Goal: Task Accomplishment & Management: Use online tool/utility

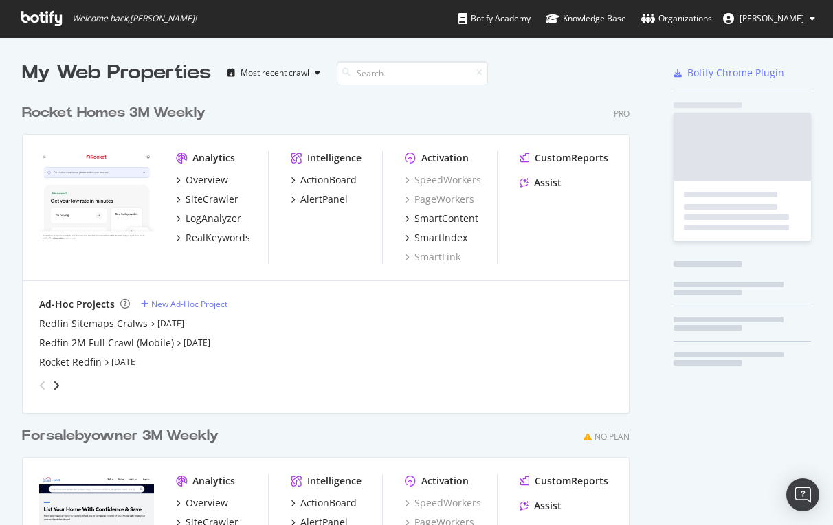
scroll to position [525, 833]
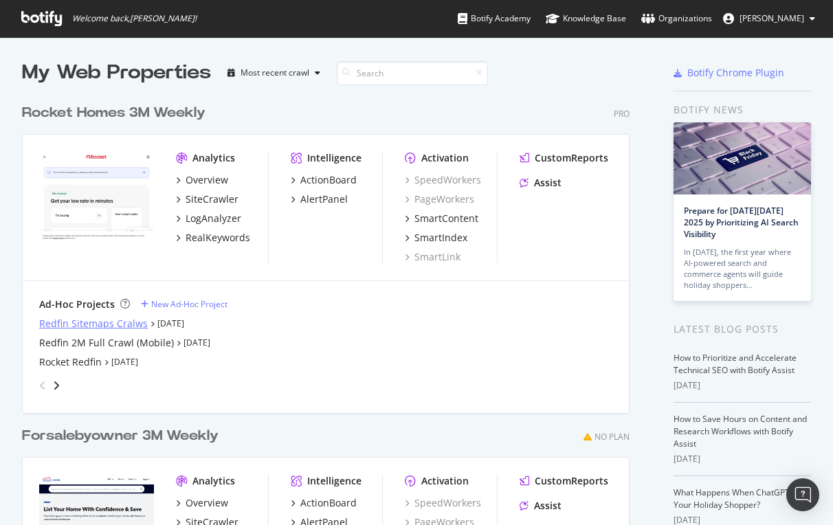
click at [122, 321] on div "Redfin Sitemaps Cralws" at bounding box center [93, 324] width 109 height 14
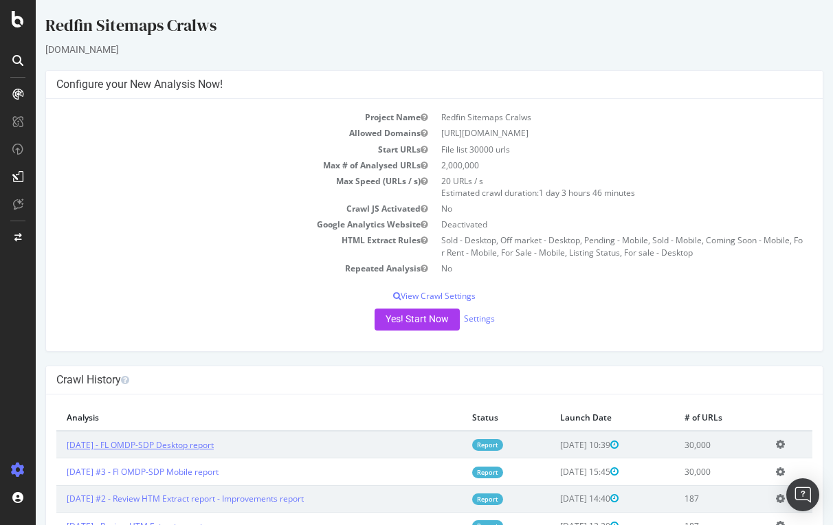
click at [164, 443] on link "[DATE] - FL OMDP-SDP Desktop report" at bounding box center [140, 445] width 147 height 12
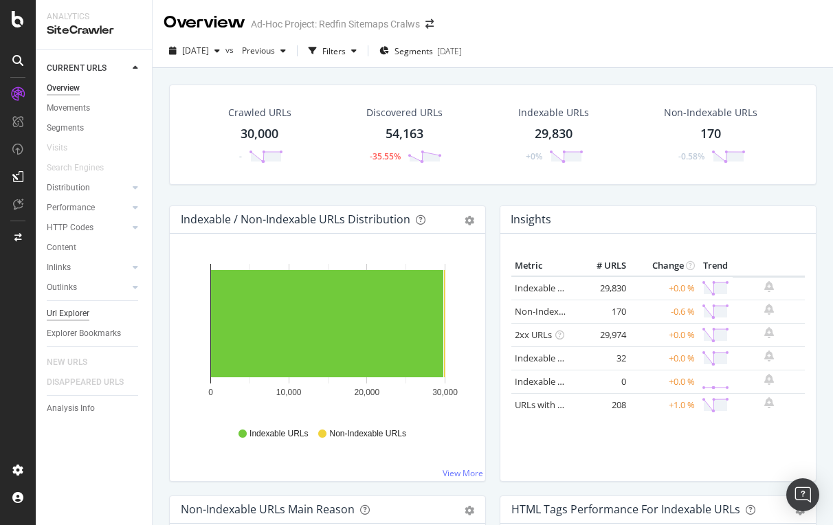
click at [69, 309] on div "Url Explorer" at bounding box center [68, 314] width 43 height 14
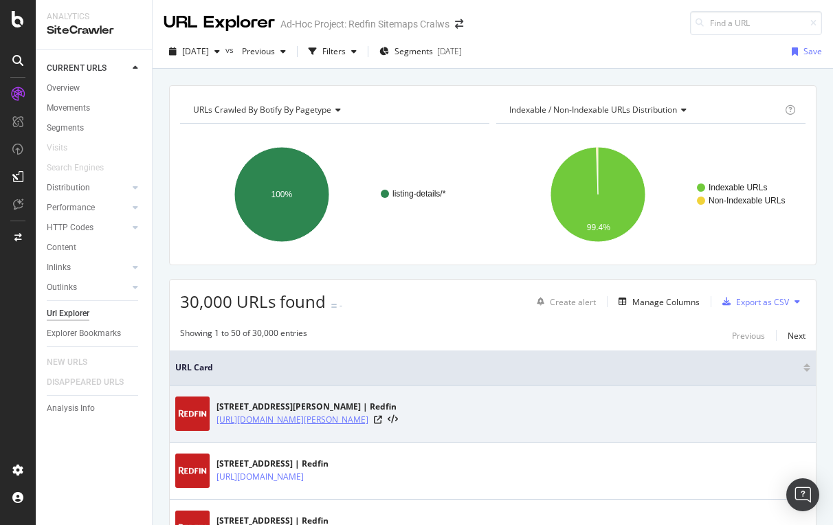
drag, startPoint x: 214, startPoint y: 417, endPoint x: 525, endPoint y: 421, distance: 311.4
click at [525, 421] on div "[STREET_ADDRESS][PERSON_NAME] | Redfin [URL][DOMAIN_NAME][PERSON_NAME]" at bounding box center [492, 414] width 635 height 34
copy link "[URL][DOMAIN_NAME][PERSON_NAME]"
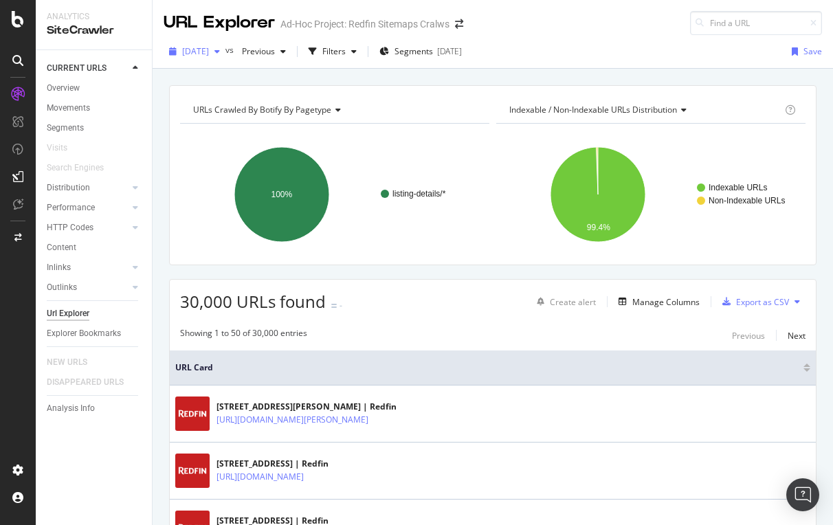
click at [209, 53] on span "[DATE]" at bounding box center [195, 51] width 27 height 12
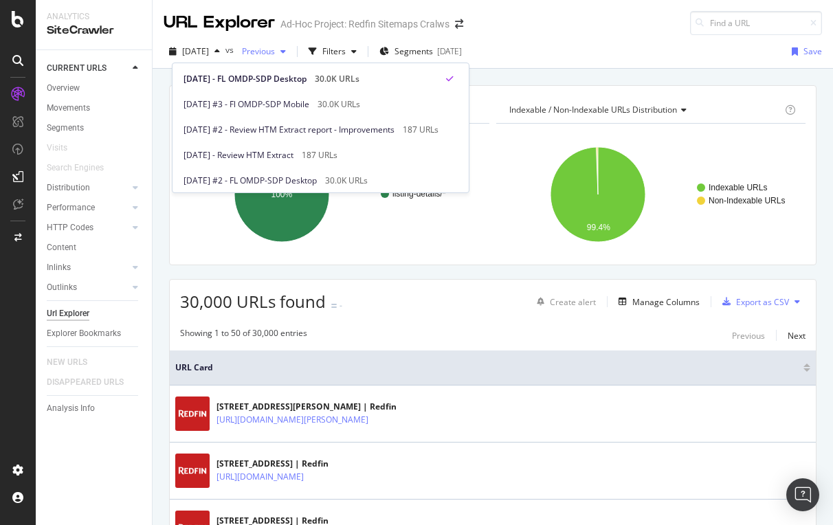
click at [275, 52] on span "Previous" at bounding box center [255, 51] width 38 height 12
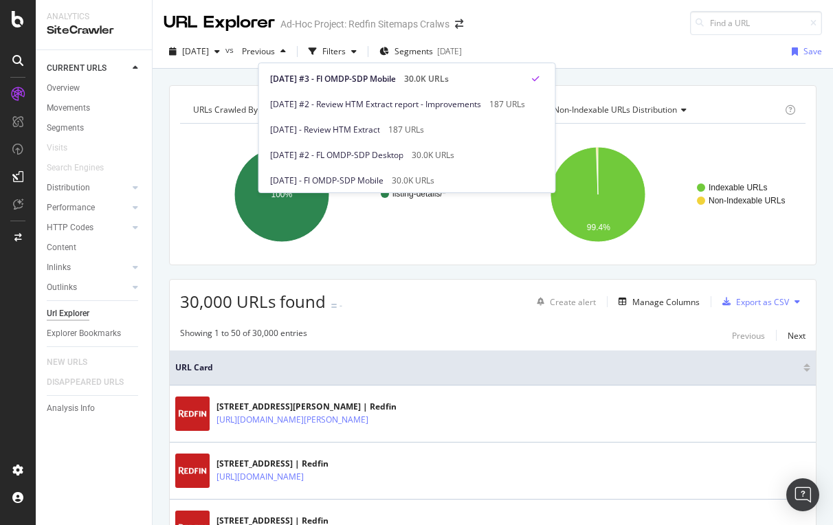
click at [622, 51] on div "2025 Sep. 22nd vs Previous Filters Segments 2025-09-19 Save" at bounding box center [493, 54] width 680 height 27
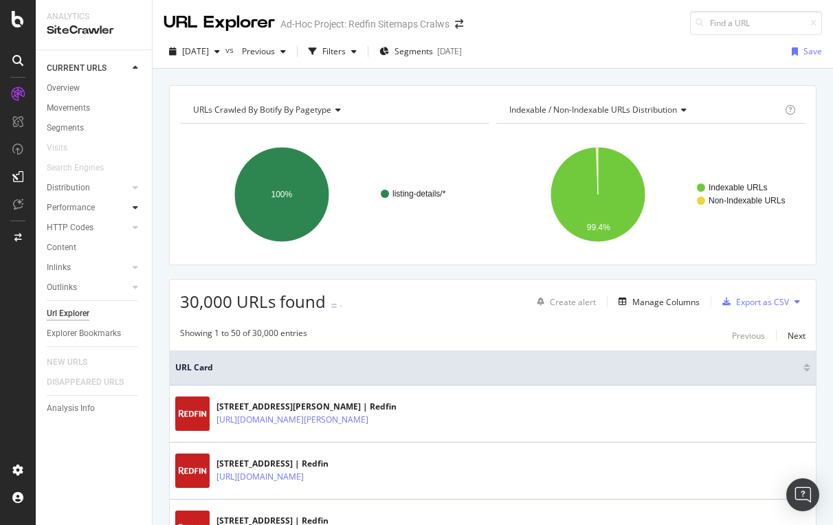
click at [134, 205] on icon at bounding box center [135, 207] width 5 height 8
click at [70, 267] on div "Insights" at bounding box center [68, 268] width 30 height 14
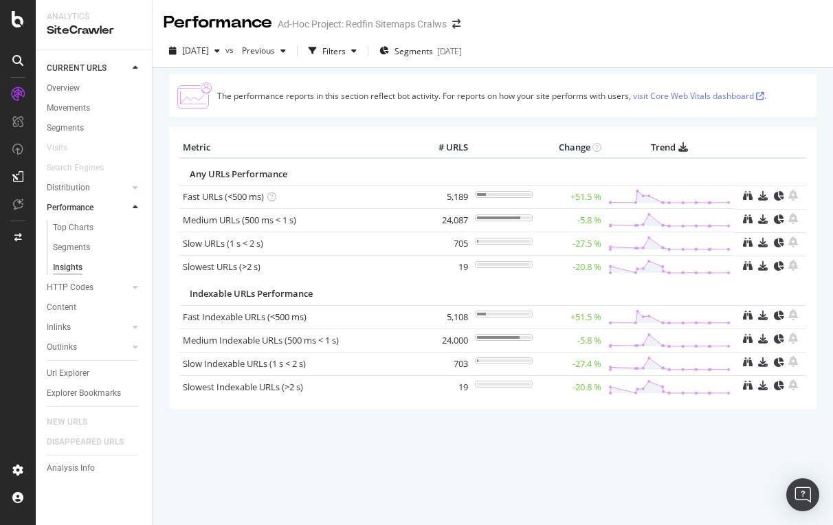
click at [209, 52] on span "[DATE]" at bounding box center [195, 51] width 27 height 12
click at [557, 151] on th "Change" at bounding box center [570, 147] width 69 height 21
click at [71, 205] on div "Performance" at bounding box center [70, 208] width 47 height 14
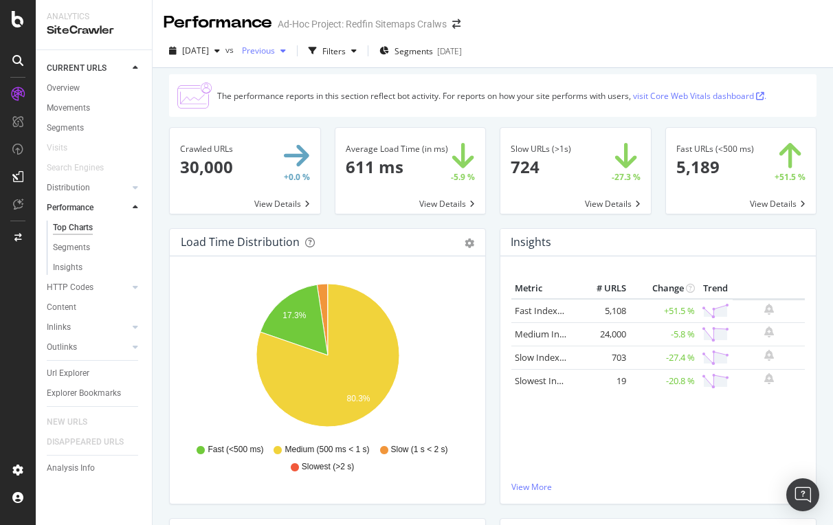
click at [275, 47] on span "Previous" at bounding box center [255, 51] width 38 height 12
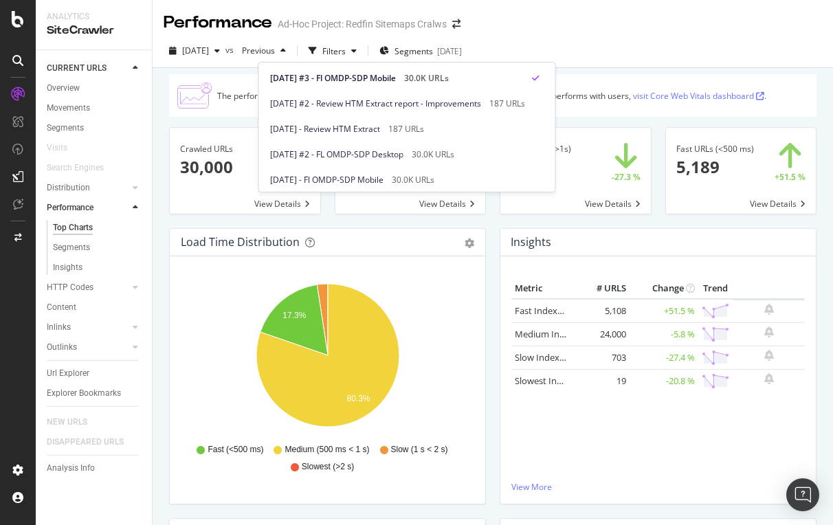
click at [625, 38] on div "2025 Sep. 22nd vs Previous Filters Segments 2025-09-19" at bounding box center [493, 51] width 680 height 34
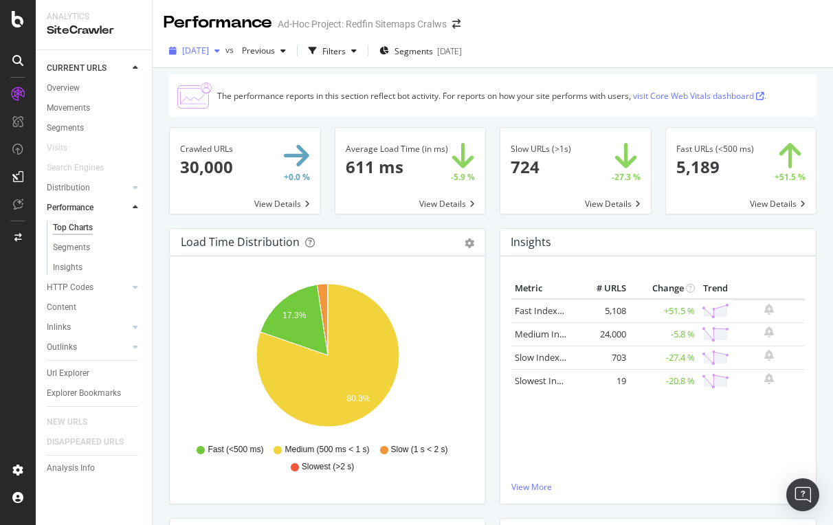
click at [209, 51] on span "[DATE]" at bounding box center [195, 51] width 27 height 12
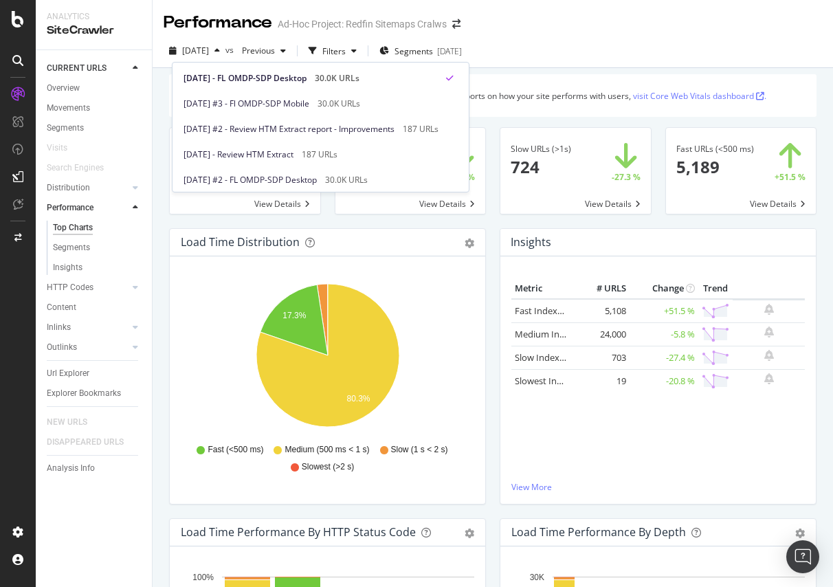
click at [652, 37] on div "2025 Sep. 22nd vs Previous Filters Segments 2025-09-19" at bounding box center [493, 51] width 680 height 34
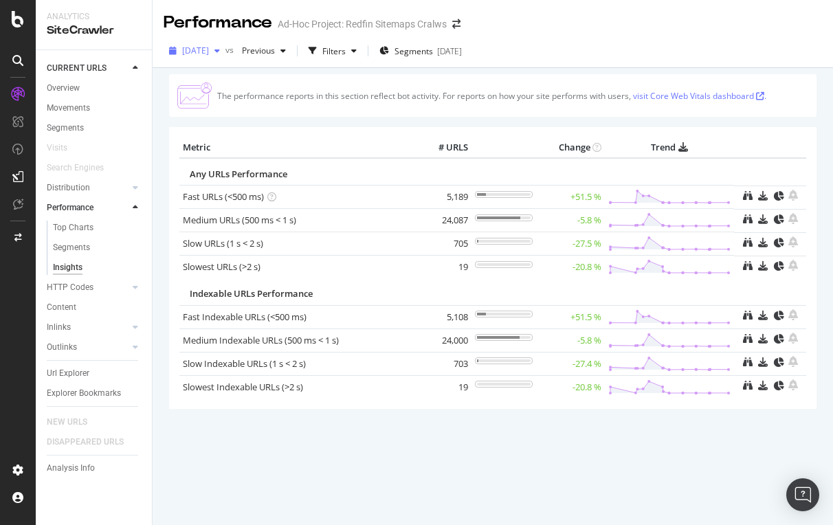
click at [220, 50] on icon "button" at bounding box center [216, 51] width 5 height 8
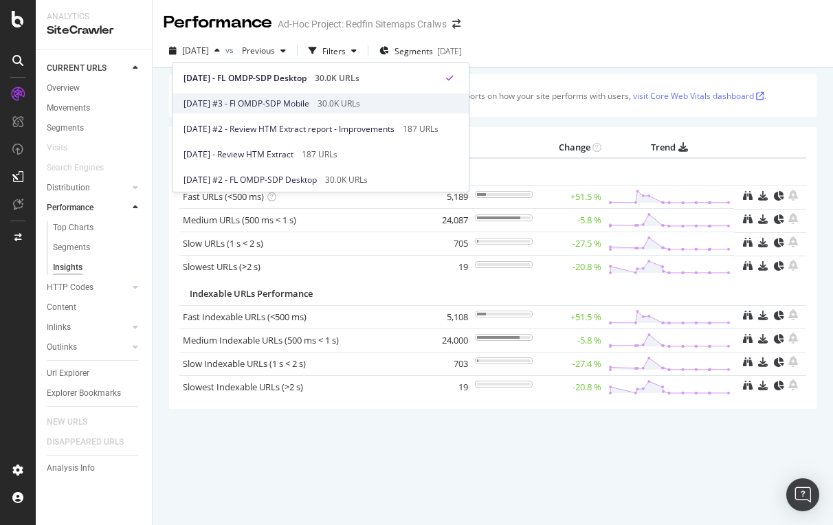
click at [252, 99] on span "[DATE] #3 - Fl OMDP-SDP Mobile" at bounding box center [247, 104] width 126 height 12
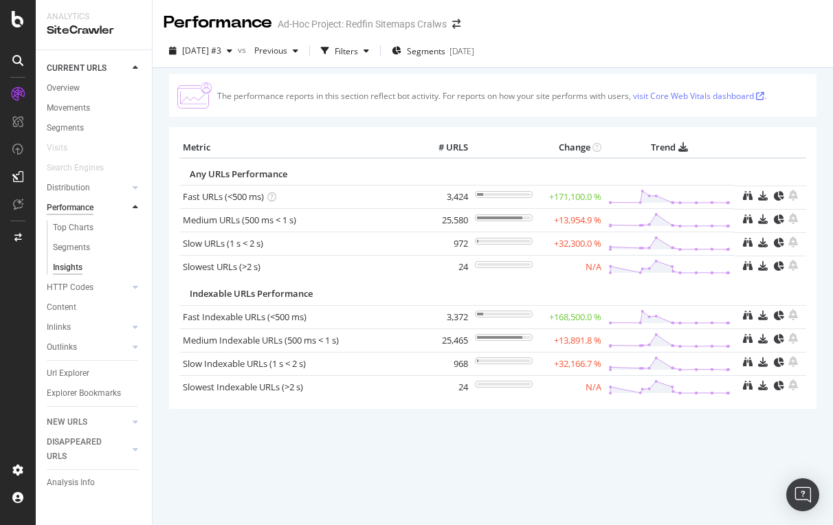
click at [82, 208] on div "Performance" at bounding box center [70, 208] width 47 height 14
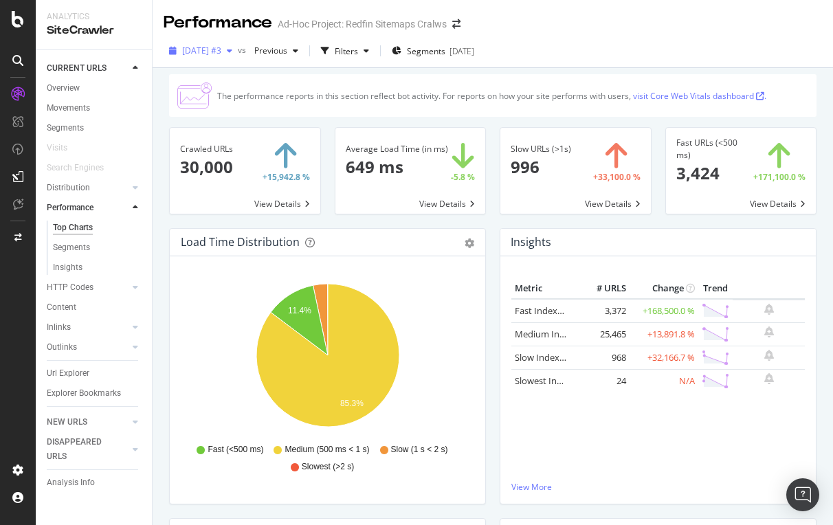
click at [215, 54] on span "[DATE] #3" at bounding box center [201, 51] width 39 height 12
click at [597, 28] on div "Performance Ad-Hoc Project: Redfin Sitemaps Cralws" at bounding box center [493, 17] width 680 height 34
click at [71, 370] on div "Url Explorer" at bounding box center [68, 373] width 43 height 14
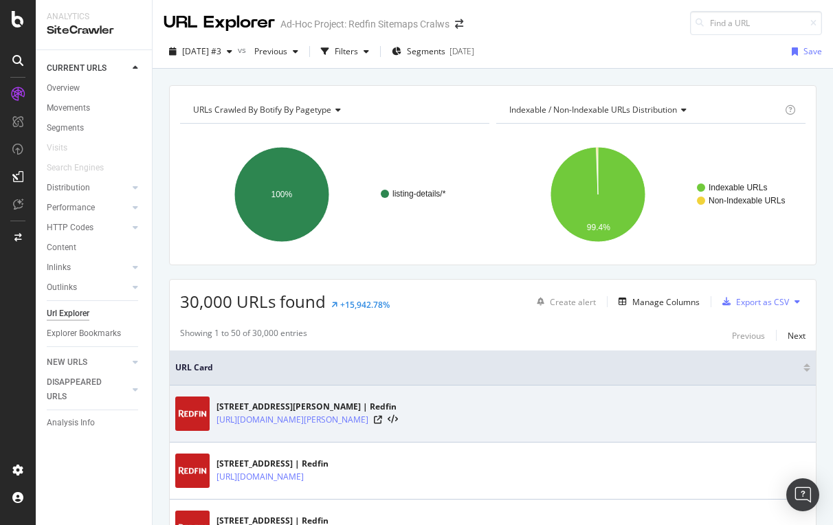
drag, startPoint x: 215, startPoint y: 421, endPoint x: 527, endPoint y: 425, distance: 311.4
click at [527, 425] on div "[STREET_ADDRESS][PERSON_NAME] | Redfin [URL][DOMAIN_NAME][PERSON_NAME]" at bounding box center [492, 414] width 635 height 34
copy link "[URL][DOMAIN_NAME][PERSON_NAME]"
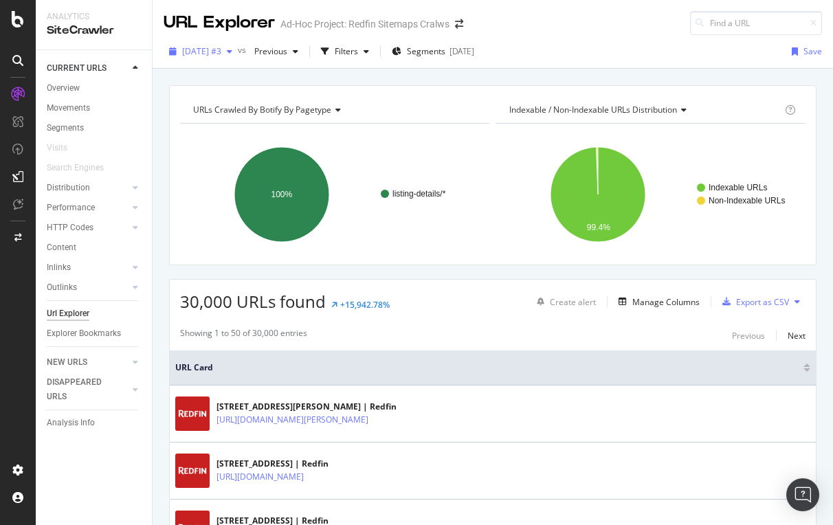
click at [215, 49] on span "[DATE] #3" at bounding box center [201, 51] width 39 height 12
click at [15, 12] on icon at bounding box center [18, 19] width 12 height 16
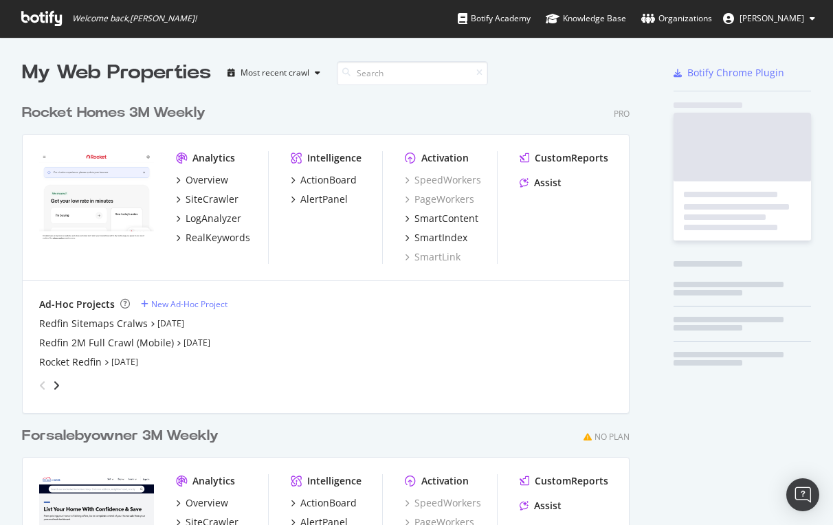
scroll to position [525, 833]
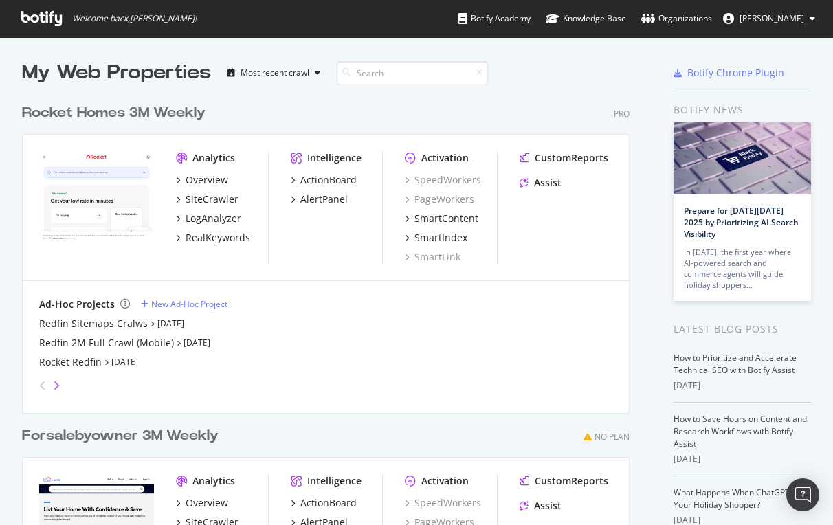
click at [57, 381] on icon "angle-right" at bounding box center [56, 385] width 7 height 11
click at [42, 379] on div "angle-left" at bounding box center [43, 386] width 18 height 22
click at [75, 326] on div "Redfin Sitemaps Cralws" at bounding box center [93, 324] width 109 height 14
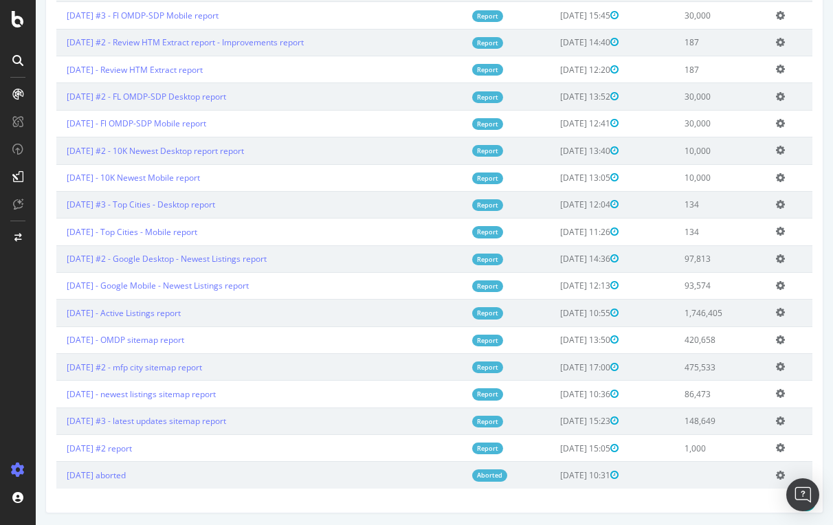
scroll to position [456, 0]
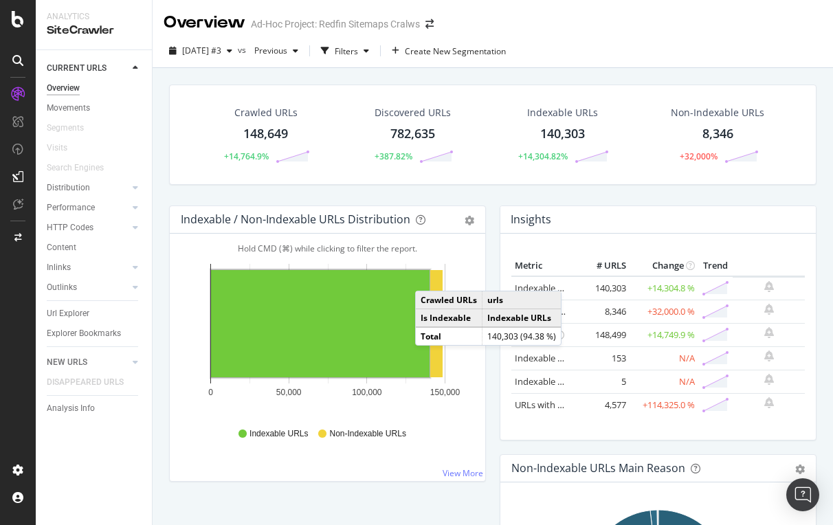
click at [720, 137] on div "8,346" at bounding box center [717, 134] width 31 height 18
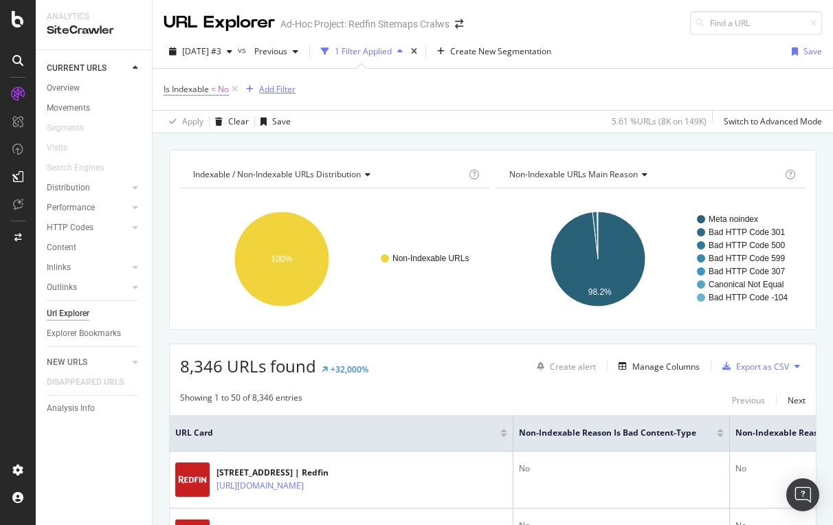
click at [280, 87] on div "Add Filter" at bounding box center [277, 89] width 36 height 12
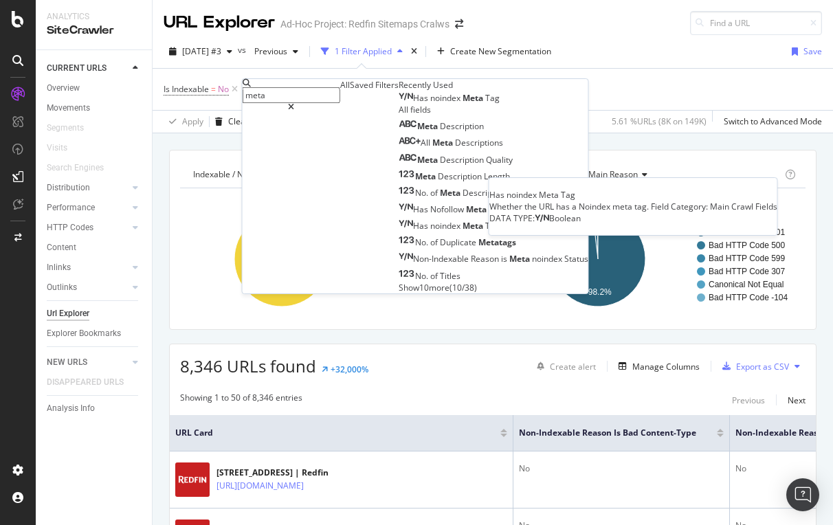
type input "meta"
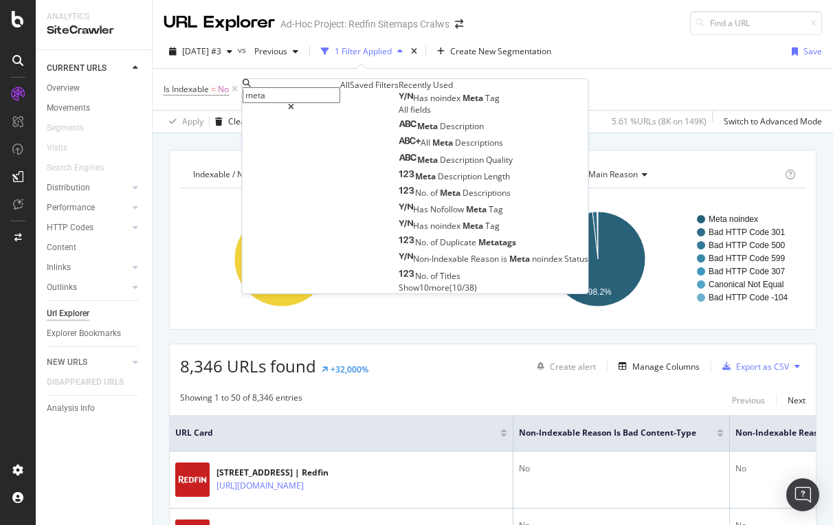
click at [430, 104] on span "noindex" at bounding box center [446, 98] width 32 height 12
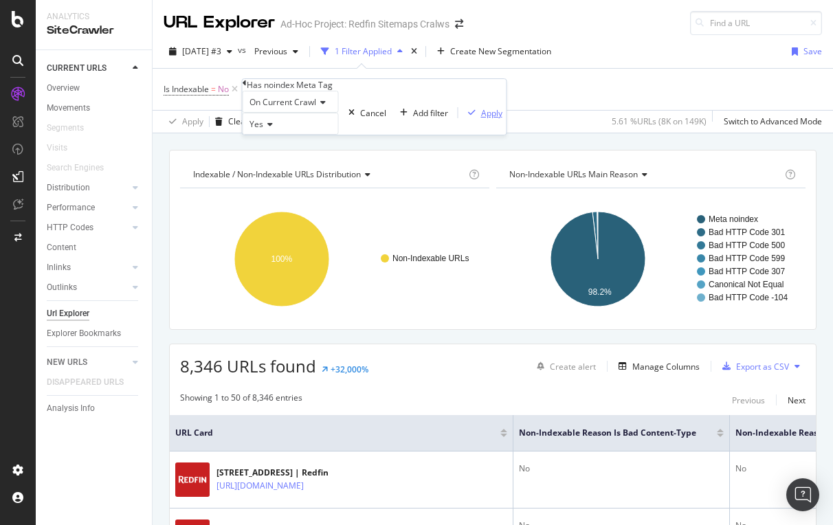
click at [481, 119] on div "Apply" at bounding box center [491, 113] width 21 height 12
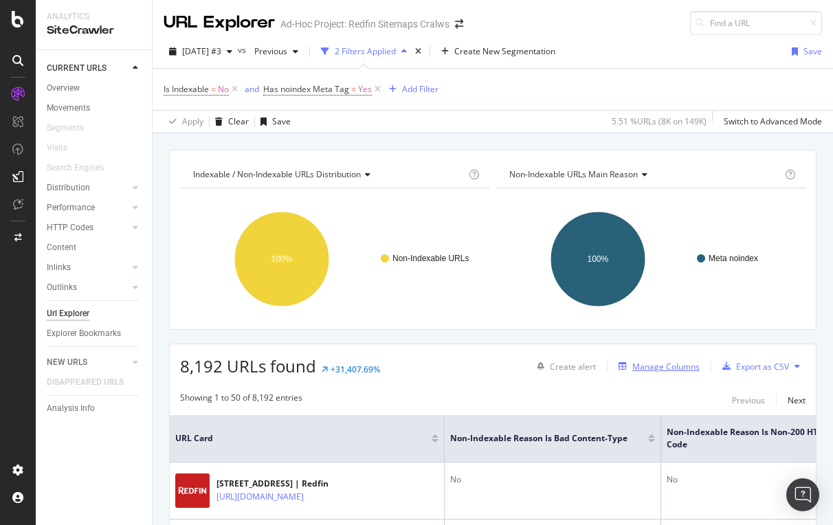
click at [692, 363] on div "Manage Columns" at bounding box center [665, 367] width 67 height 12
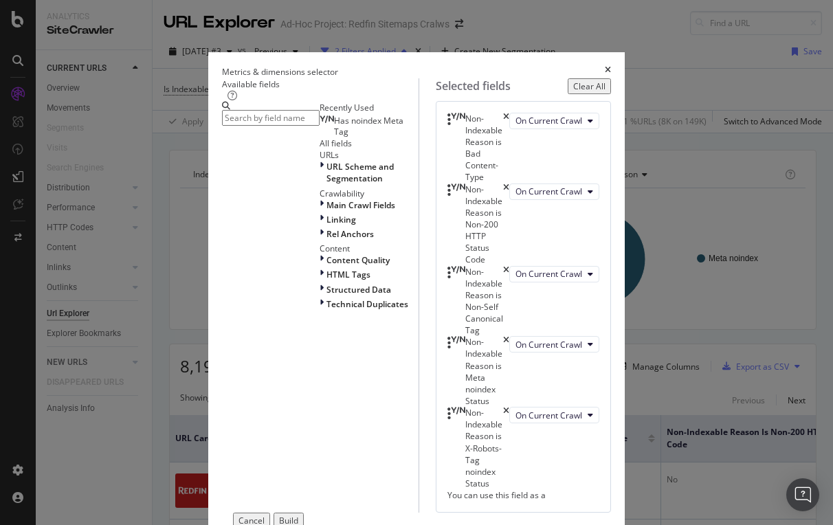
click at [611, 66] on icon "times" at bounding box center [608, 72] width 6 height 12
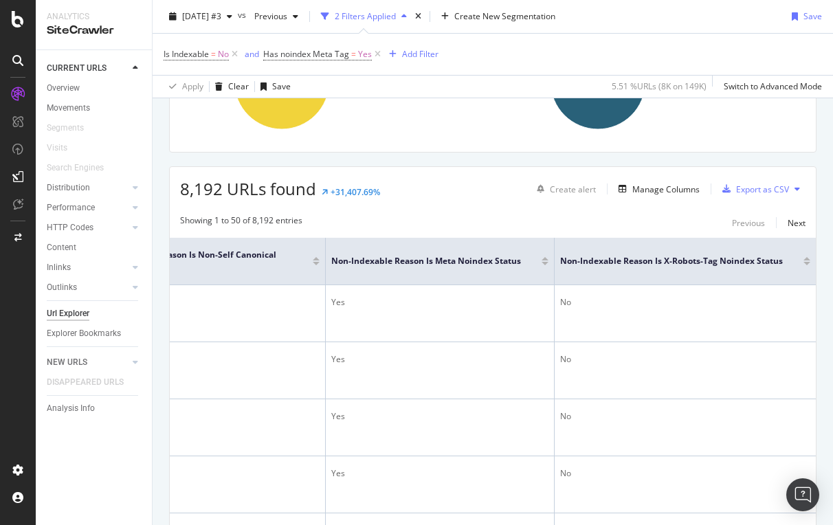
scroll to position [0, 823]
click at [793, 260] on icon at bounding box center [791, 260] width 10 height 10
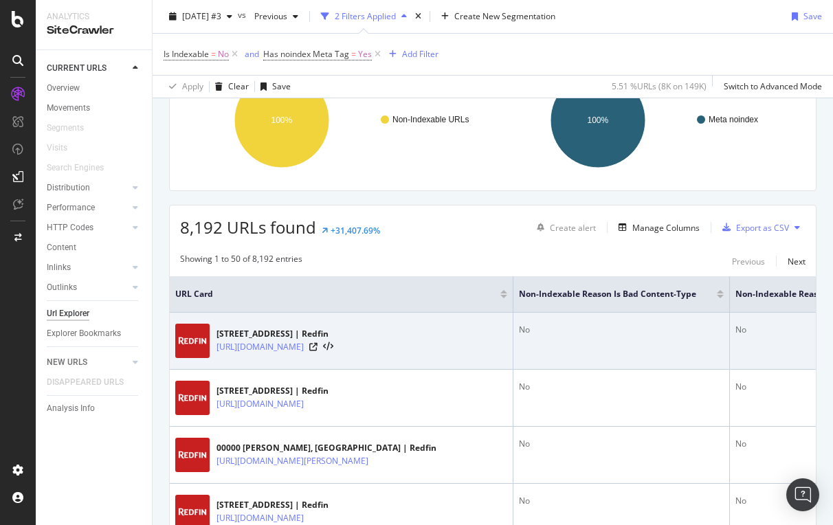
scroll to position [0, 1]
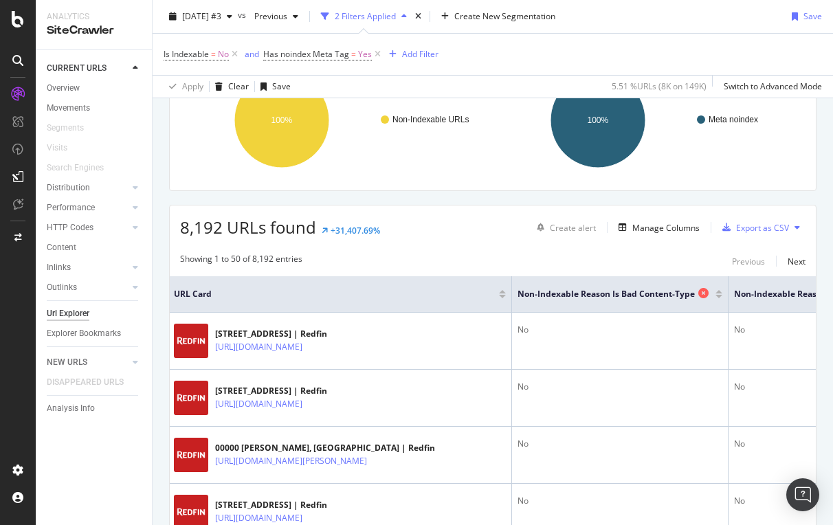
click at [705, 294] on icon at bounding box center [703, 293] width 10 height 10
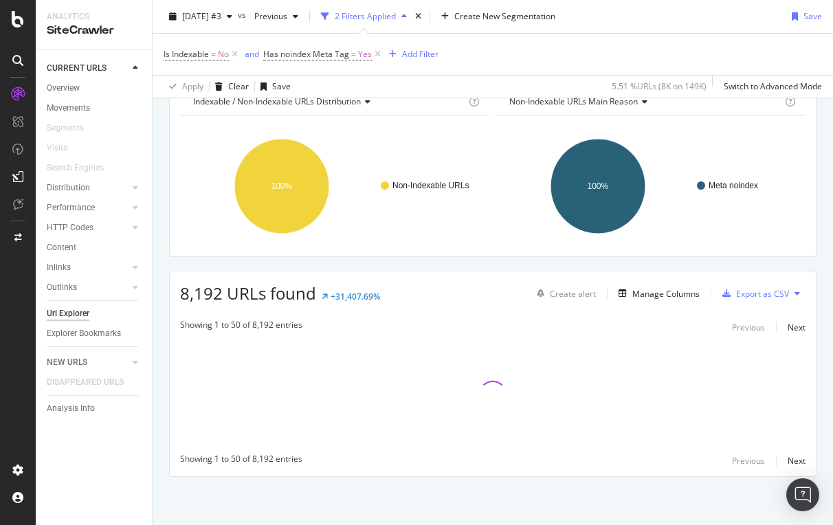
scroll to position [73, 0]
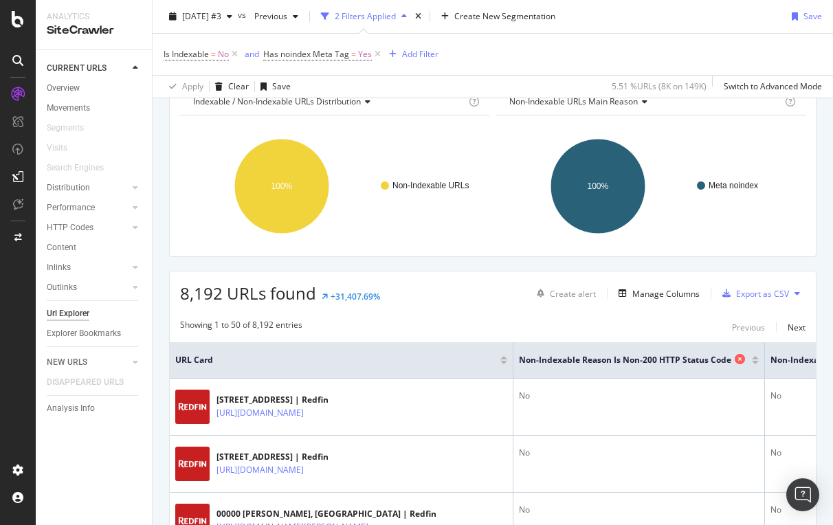
click at [740, 359] on icon at bounding box center [740, 359] width 10 height 10
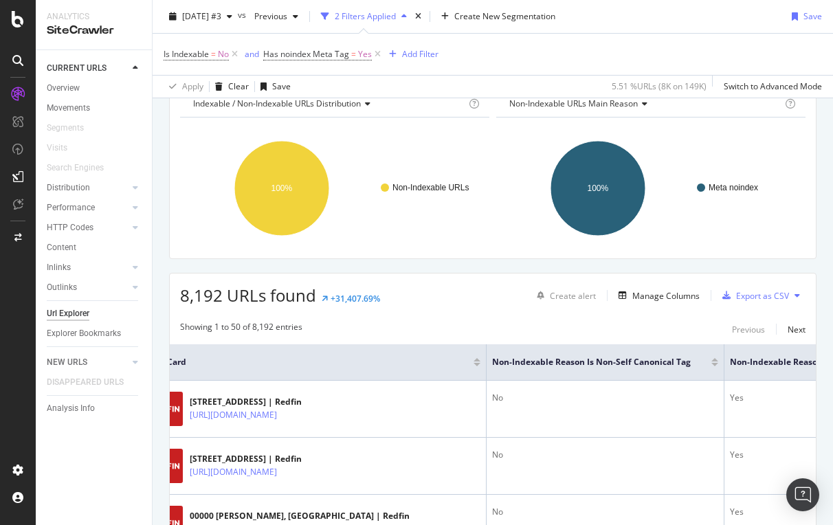
scroll to position [69, 0]
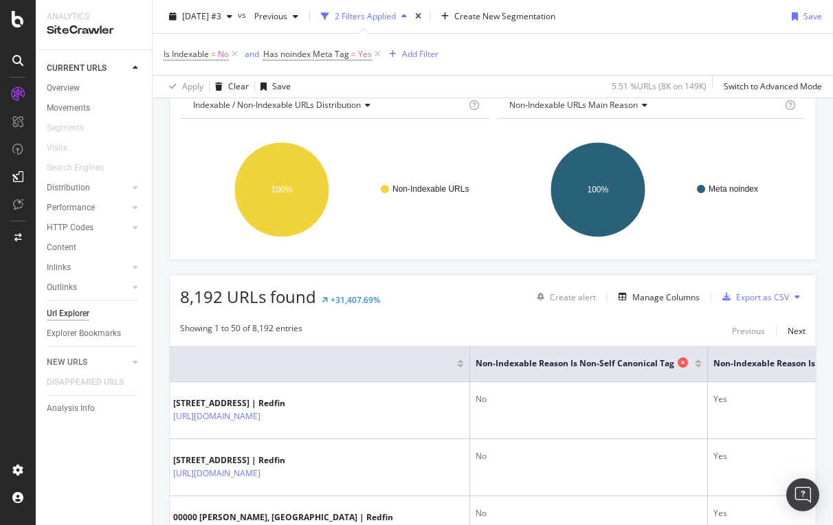
click at [682, 364] on icon at bounding box center [683, 362] width 10 height 10
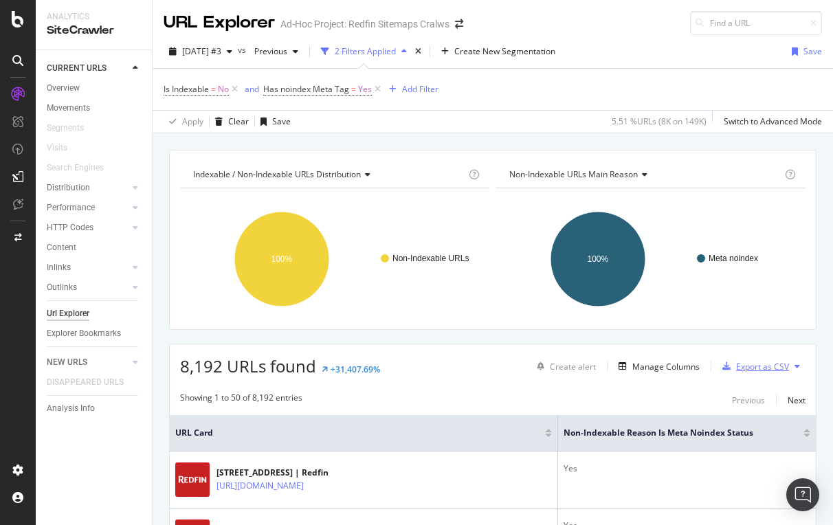
click at [769, 365] on div "Export as CSV" at bounding box center [762, 367] width 53 height 12
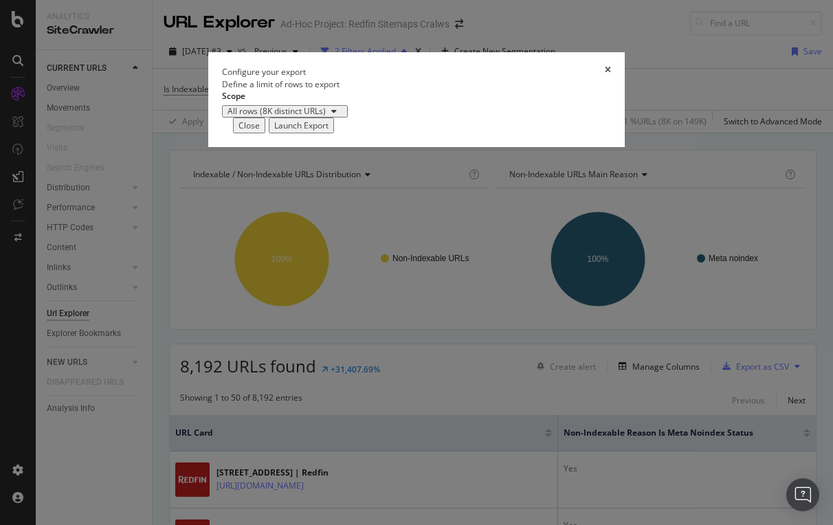
click at [329, 131] on div "Launch Export" at bounding box center [301, 126] width 54 height 12
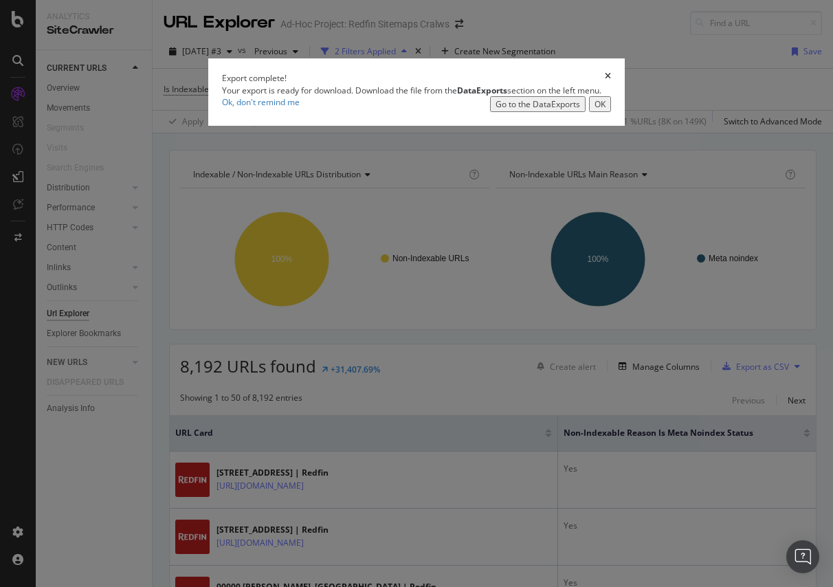
click at [606, 110] on div "OK" at bounding box center [600, 104] width 11 height 12
